Goal: Find specific page/section: Find specific page/section

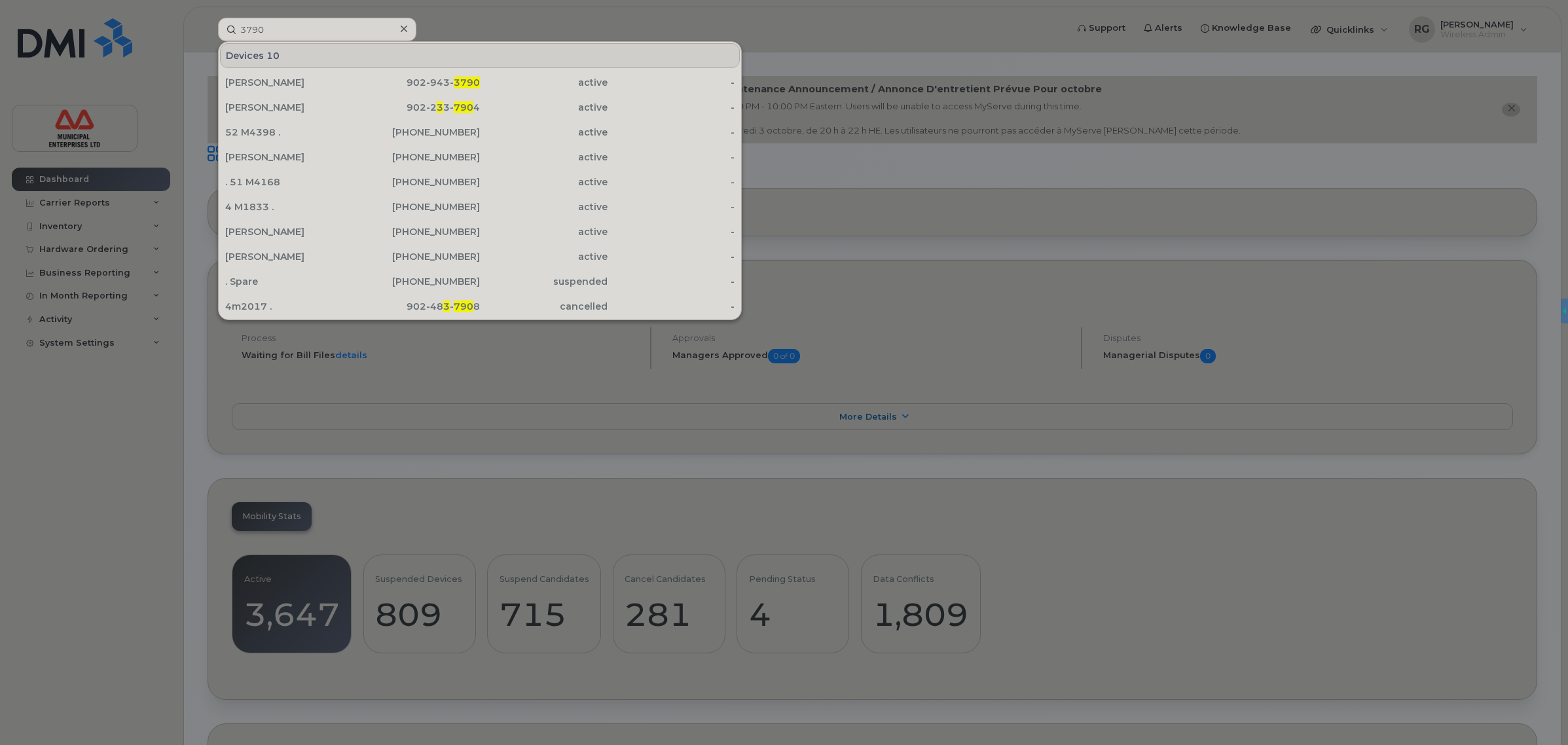
click at [271, 26] on input "3790" at bounding box center [317, 29] width 199 height 23
drag, startPoint x: 292, startPoint y: 26, endPoint x: 154, endPoint y: 22, distance: 138.1
click at [208, 22] on div "3790 Devices 10 [PERSON_NAME] 902-943- 3790 active - [PERSON_NAME] 902-2 3 3- 7…" at bounding box center [638, 29] width 861 height 23
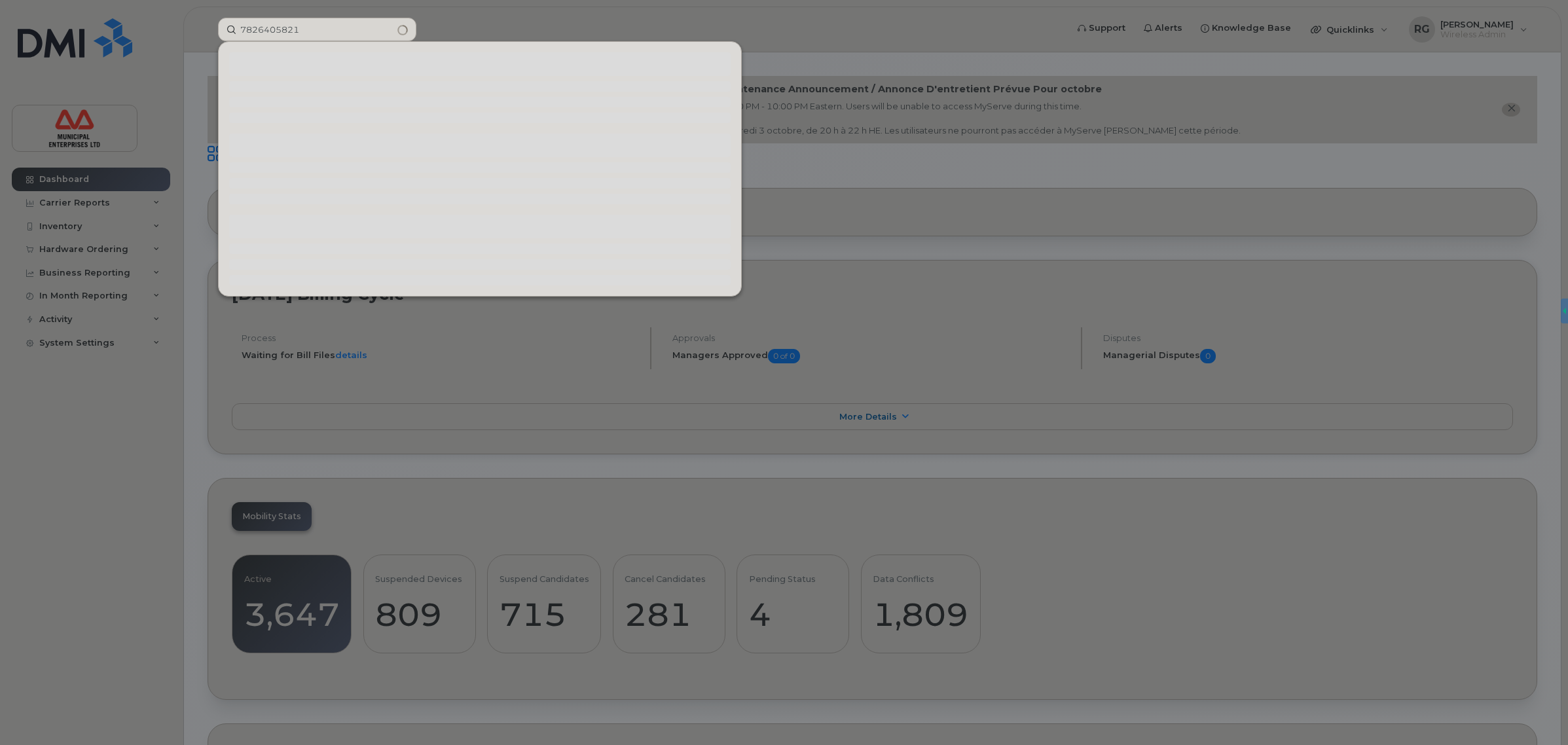
type input "7826405821"
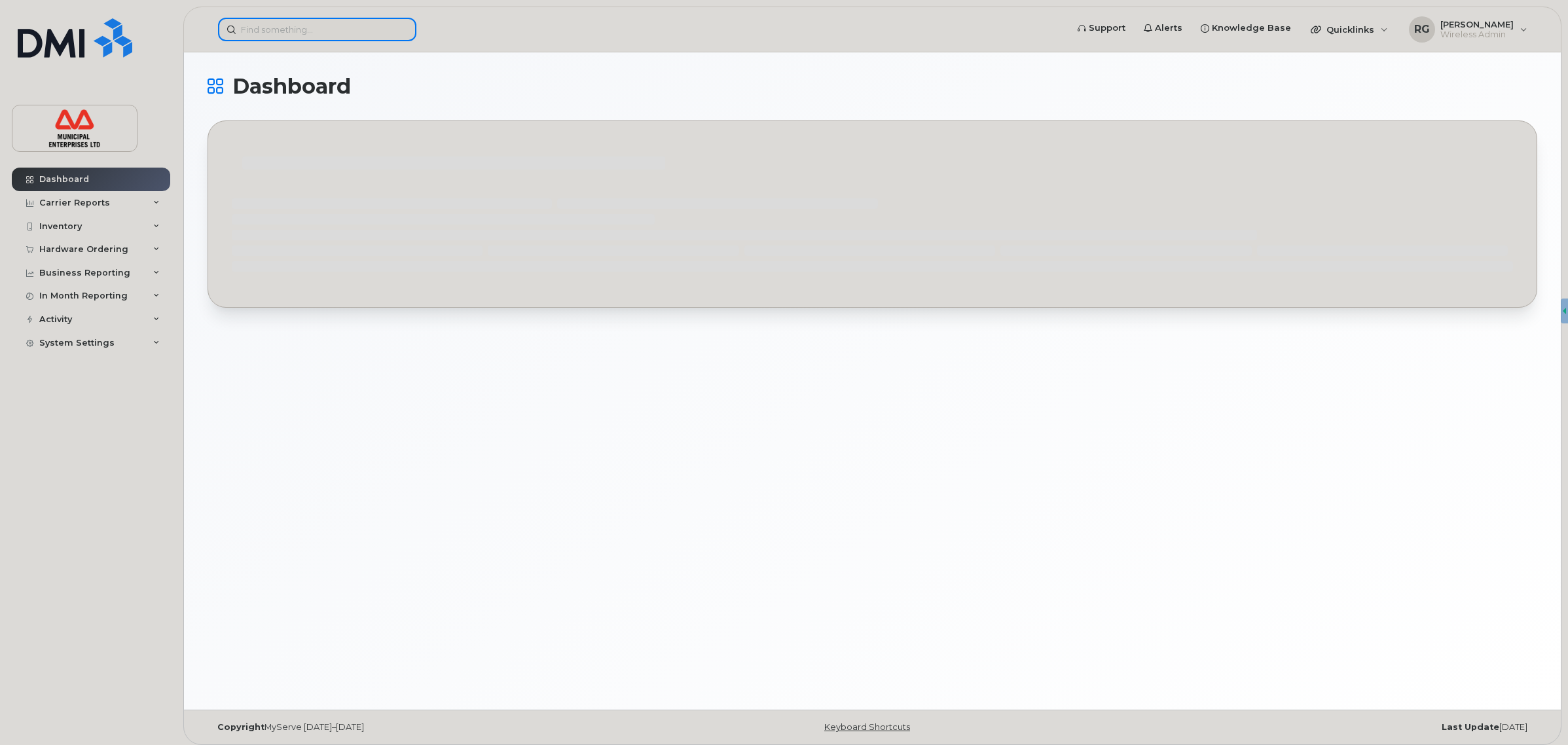
click at [296, 25] on input at bounding box center [317, 29] width 199 height 23
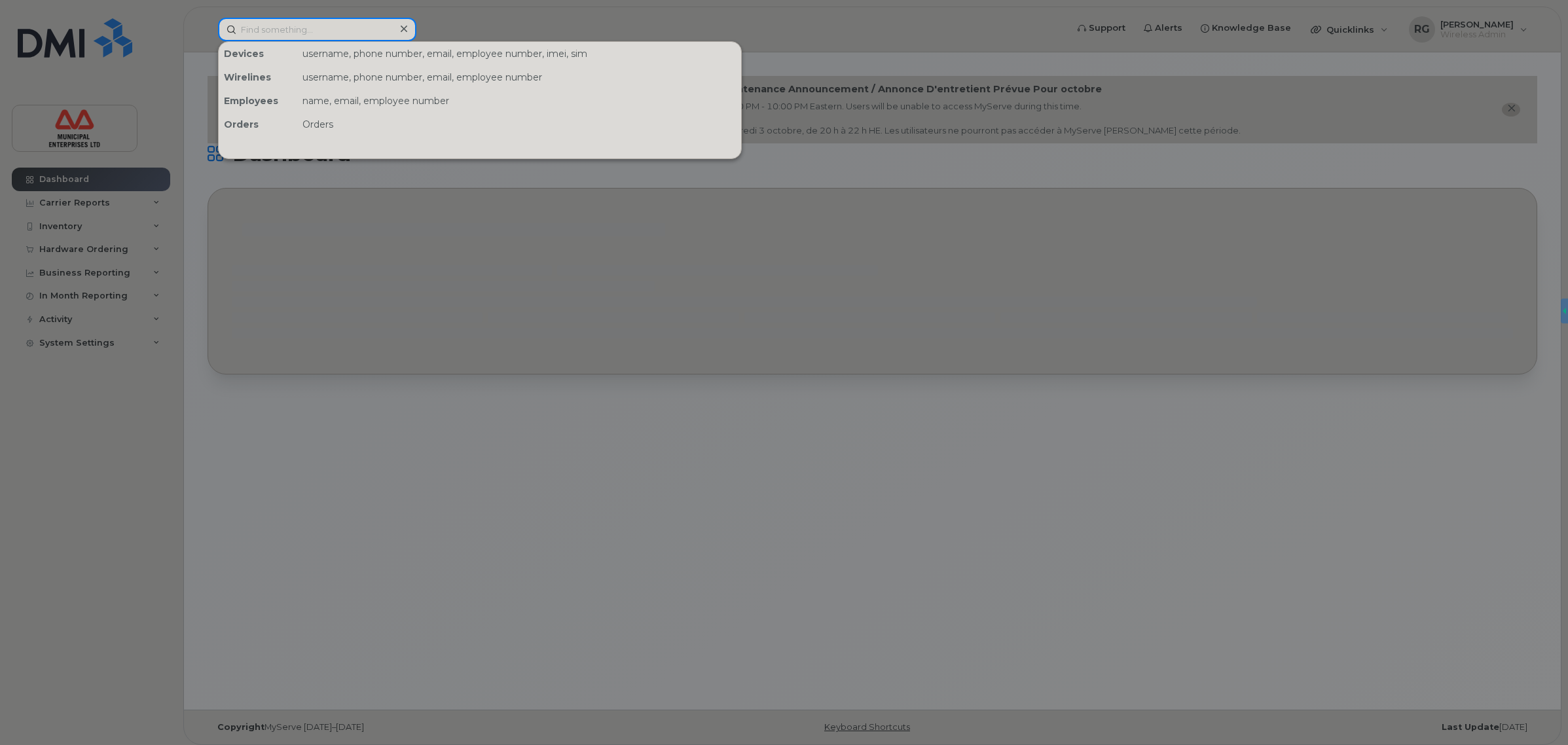
paste input "7826405821"
type input "7826405821"
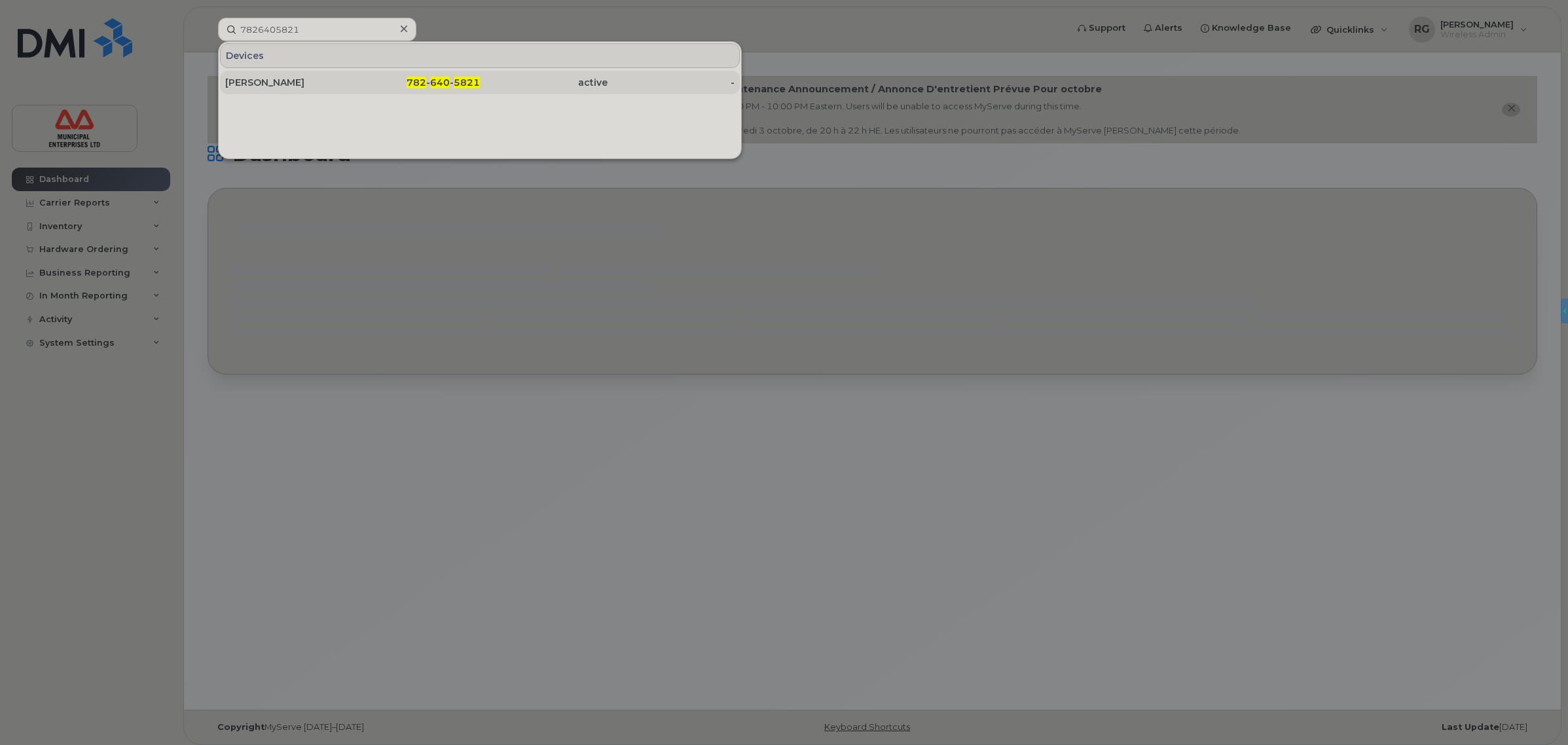
click at [321, 83] on div "Blair Walters" at bounding box center [289, 82] width 128 height 13
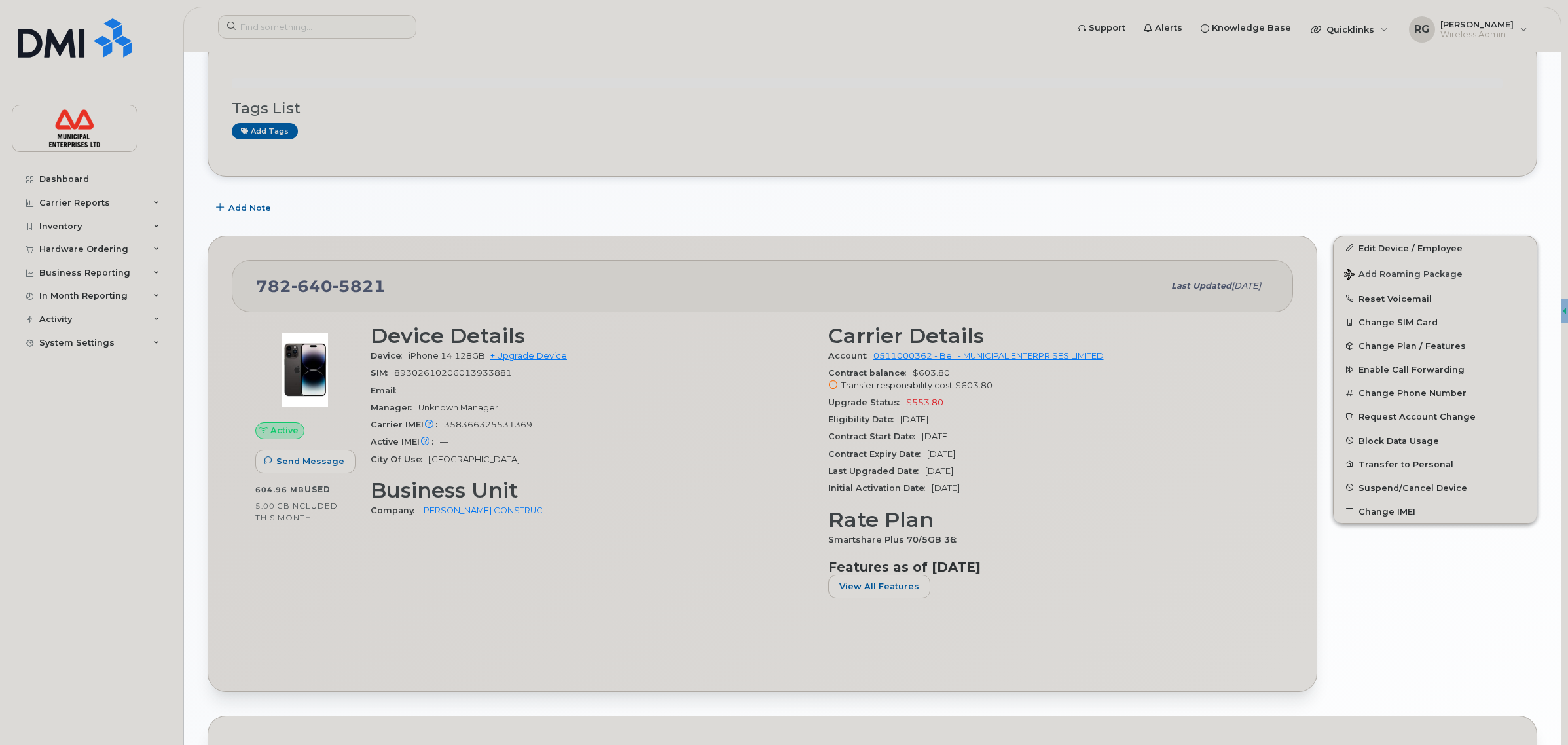
scroll to position [164, 0]
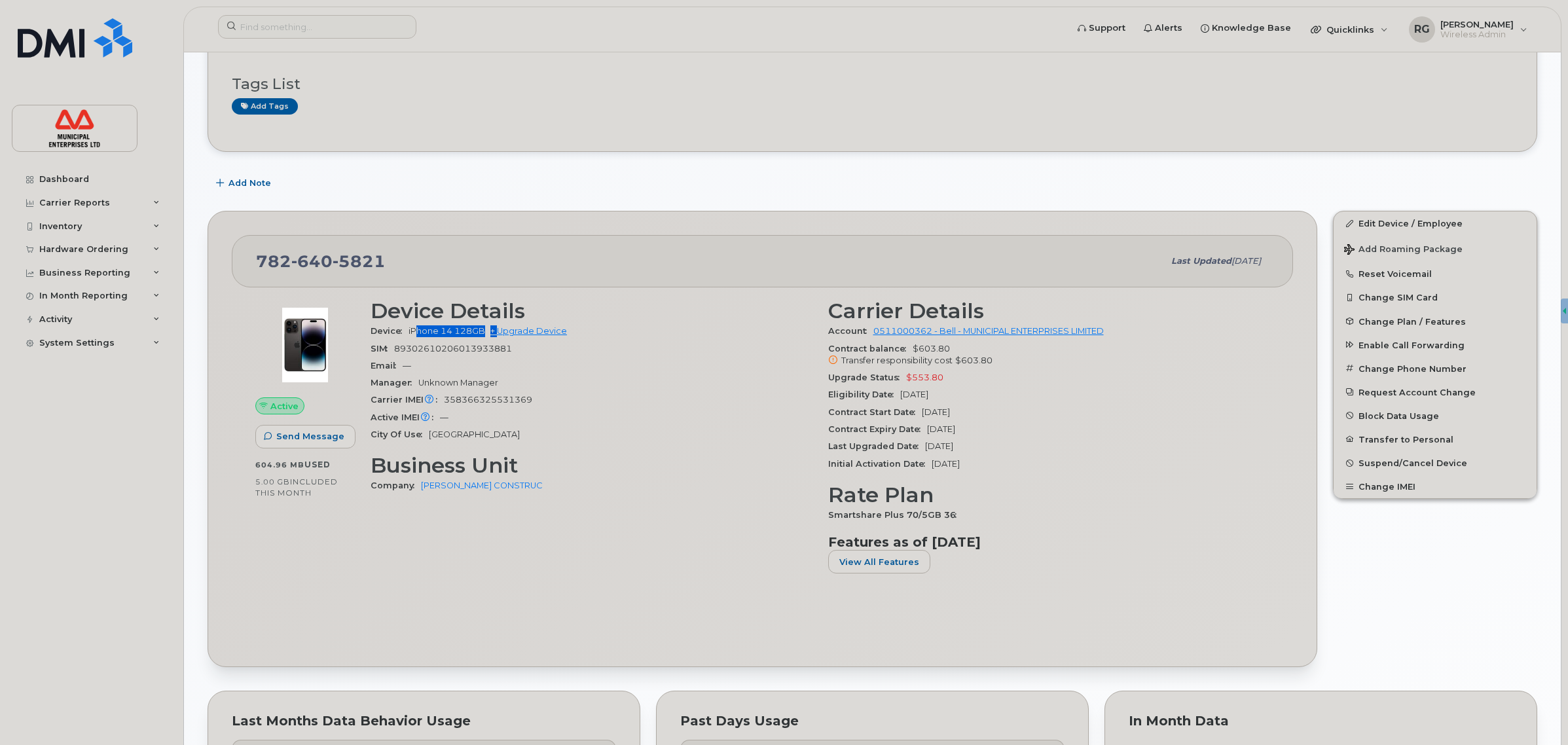
drag, startPoint x: 419, startPoint y: 332, endPoint x: 499, endPoint y: 338, distance: 80.2
click at [499, 338] on div "Device iPhone 14 128GB + Upgrade Device" at bounding box center [592, 331] width 442 height 17
click at [579, 383] on div "Manager Unknown Manager" at bounding box center [592, 383] width 442 height 17
drag, startPoint x: 411, startPoint y: 329, endPoint x: 452, endPoint y: 337, distance: 41.8
click at [450, 337] on div "Device iPhone 14 128GB + Upgrade Device" at bounding box center [592, 331] width 442 height 17
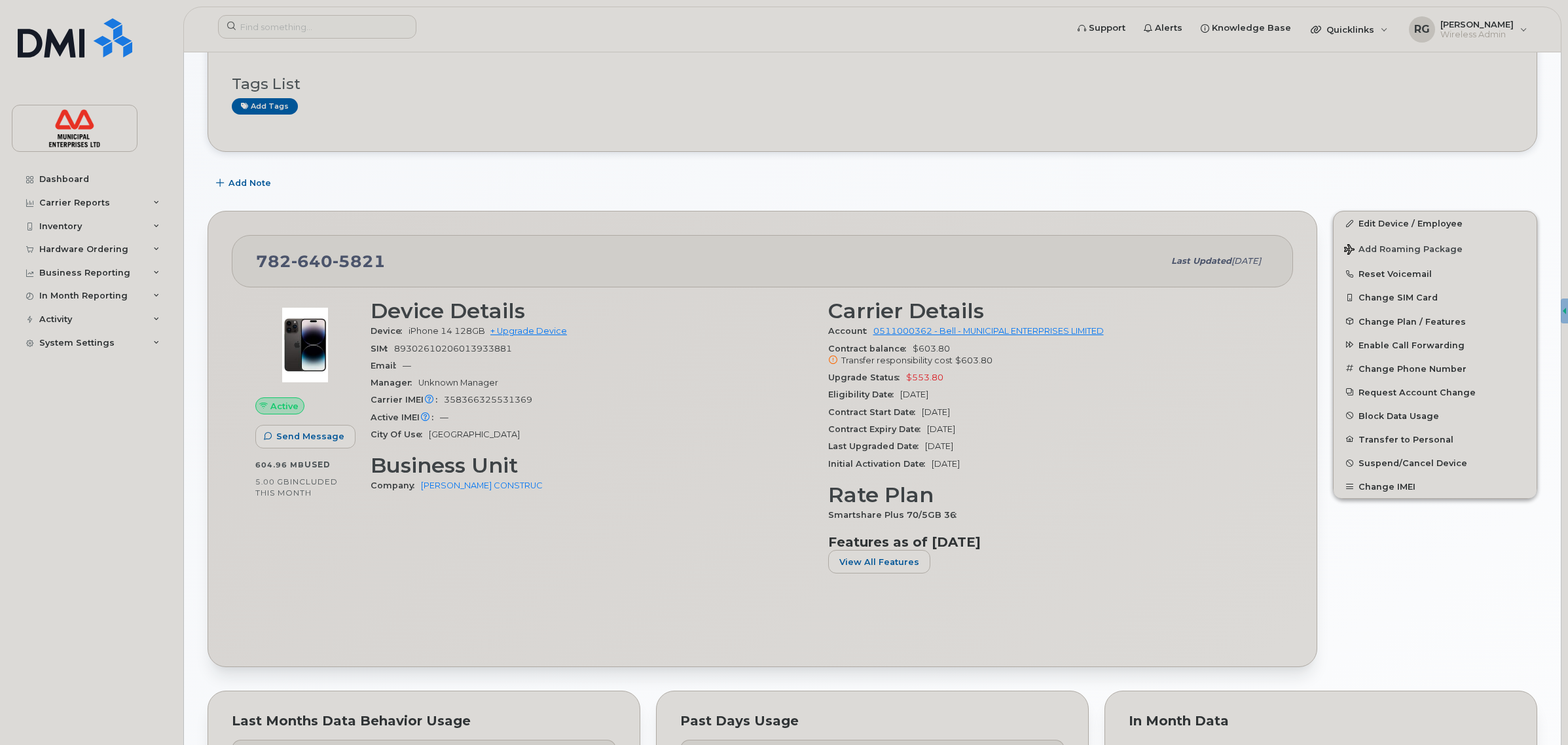
click at [459, 341] on div "SIM 89302610206013933881" at bounding box center [592, 349] width 442 height 17
drag, startPoint x: 417, startPoint y: 329, endPoint x: 463, endPoint y: 336, distance: 46.5
click at [463, 336] on span "iPhone 14 128GB" at bounding box center [447, 331] width 77 height 10
click at [463, 353] on span "89302610206013933881" at bounding box center [453, 348] width 118 height 10
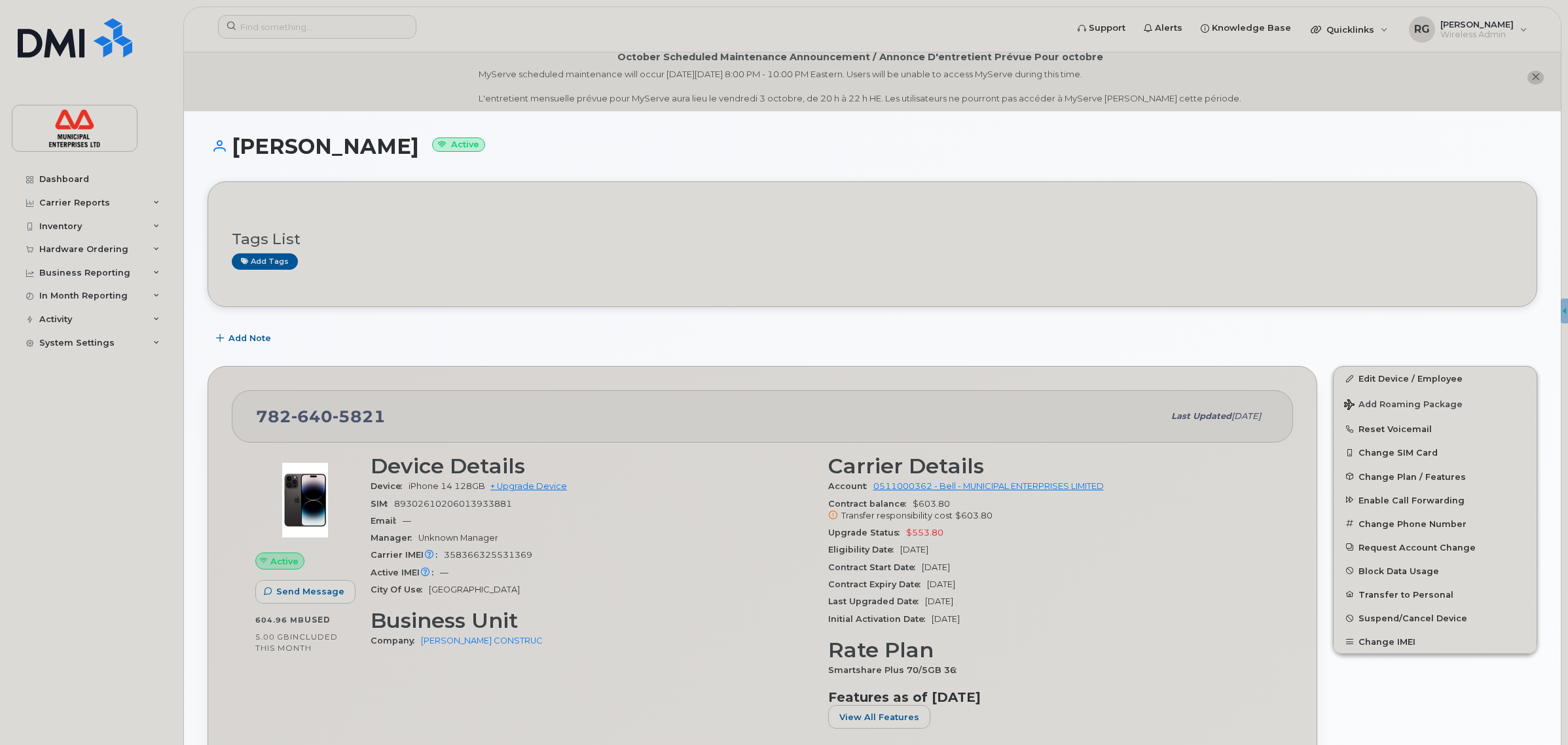
scroll to position [0, 0]
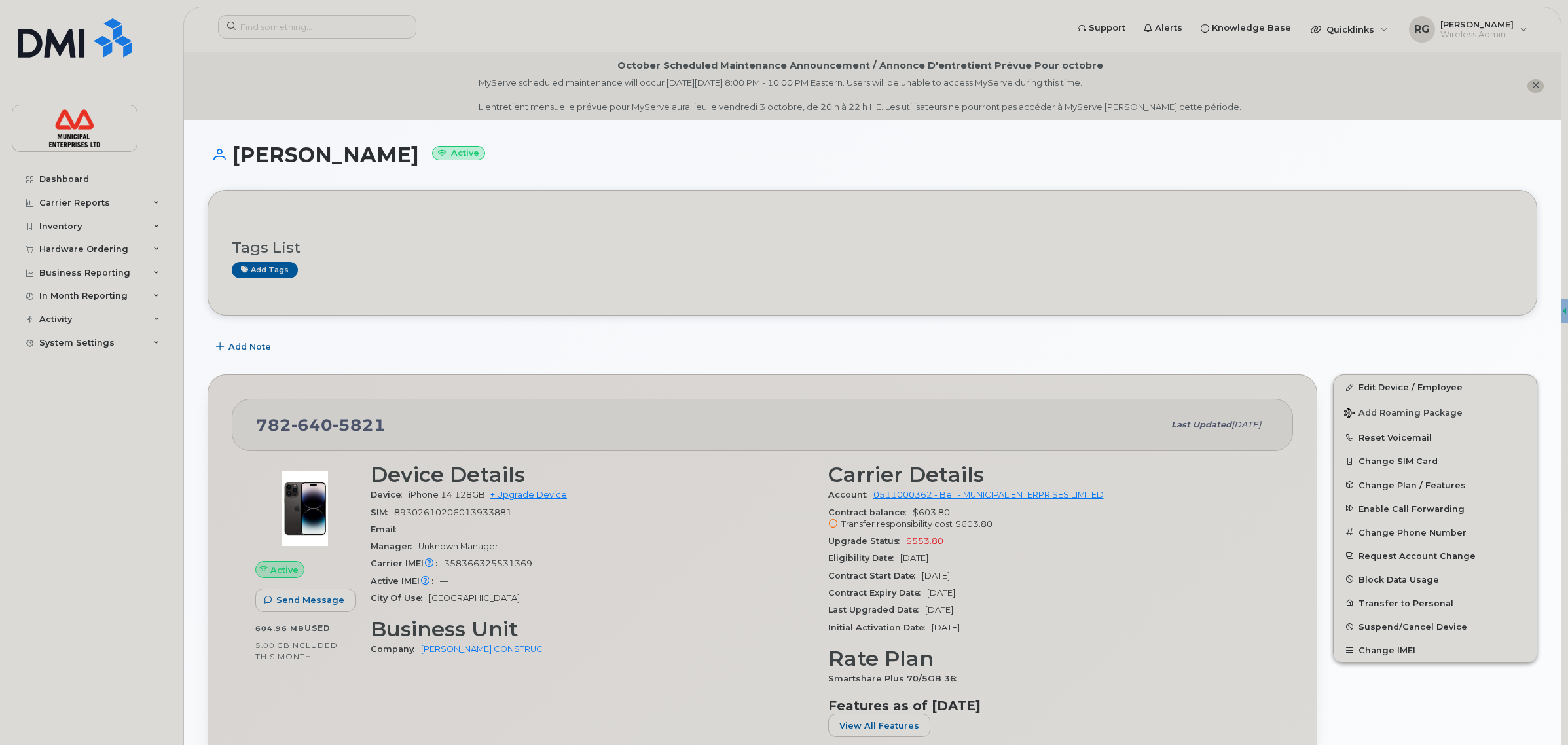
click at [1115, 155] on h1 "Blair Walters Active" at bounding box center [872, 155] width 1330 height 23
